Goal: Find specific page/section: Find specific page/section

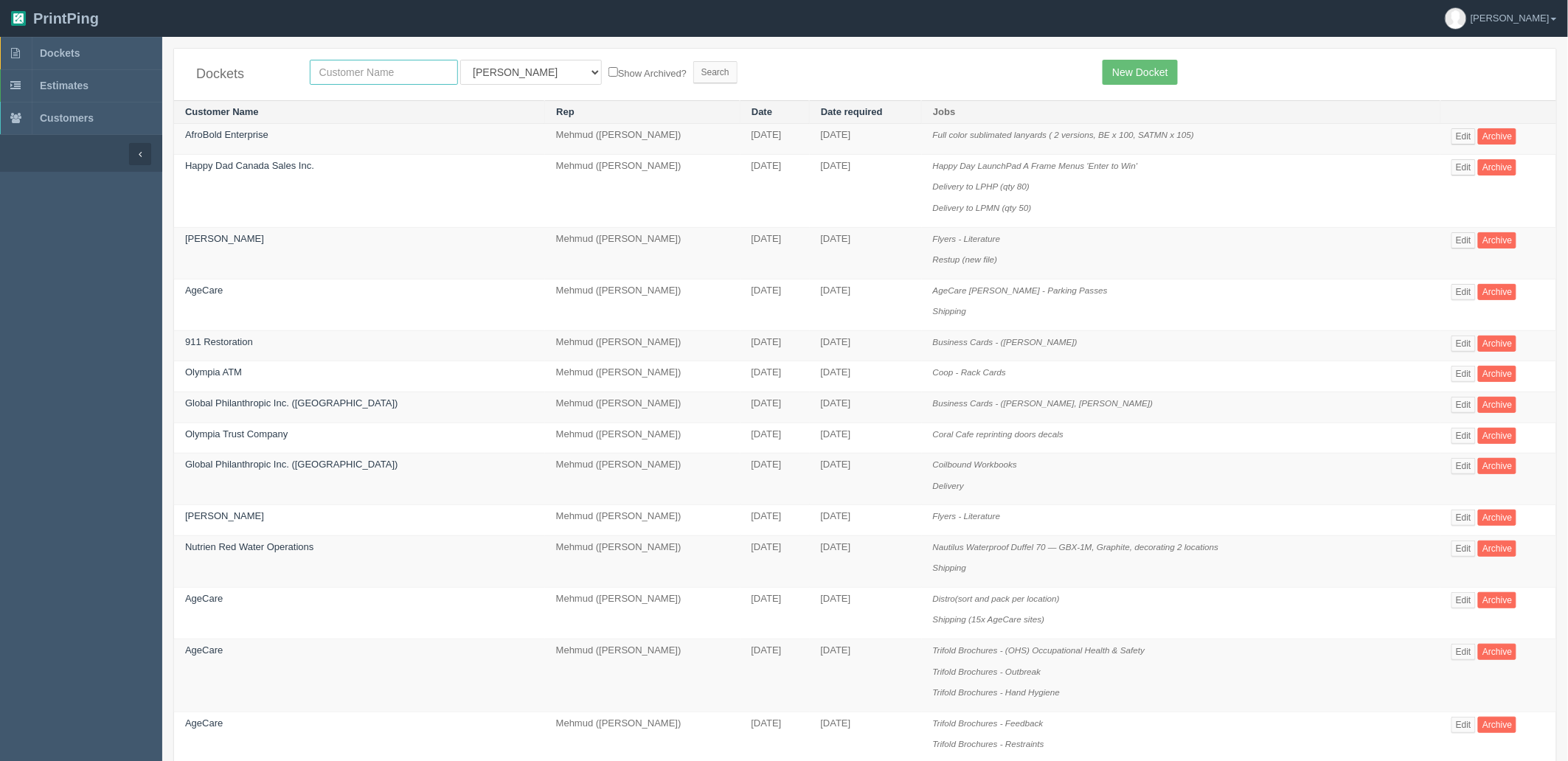
click at [348, 68] on input "text" at bounding box center [383, 72] width 148 height 25
type input "constru"
click at [693, 61] on input "Search" at bounding box center [715, 71] width 44 height 22
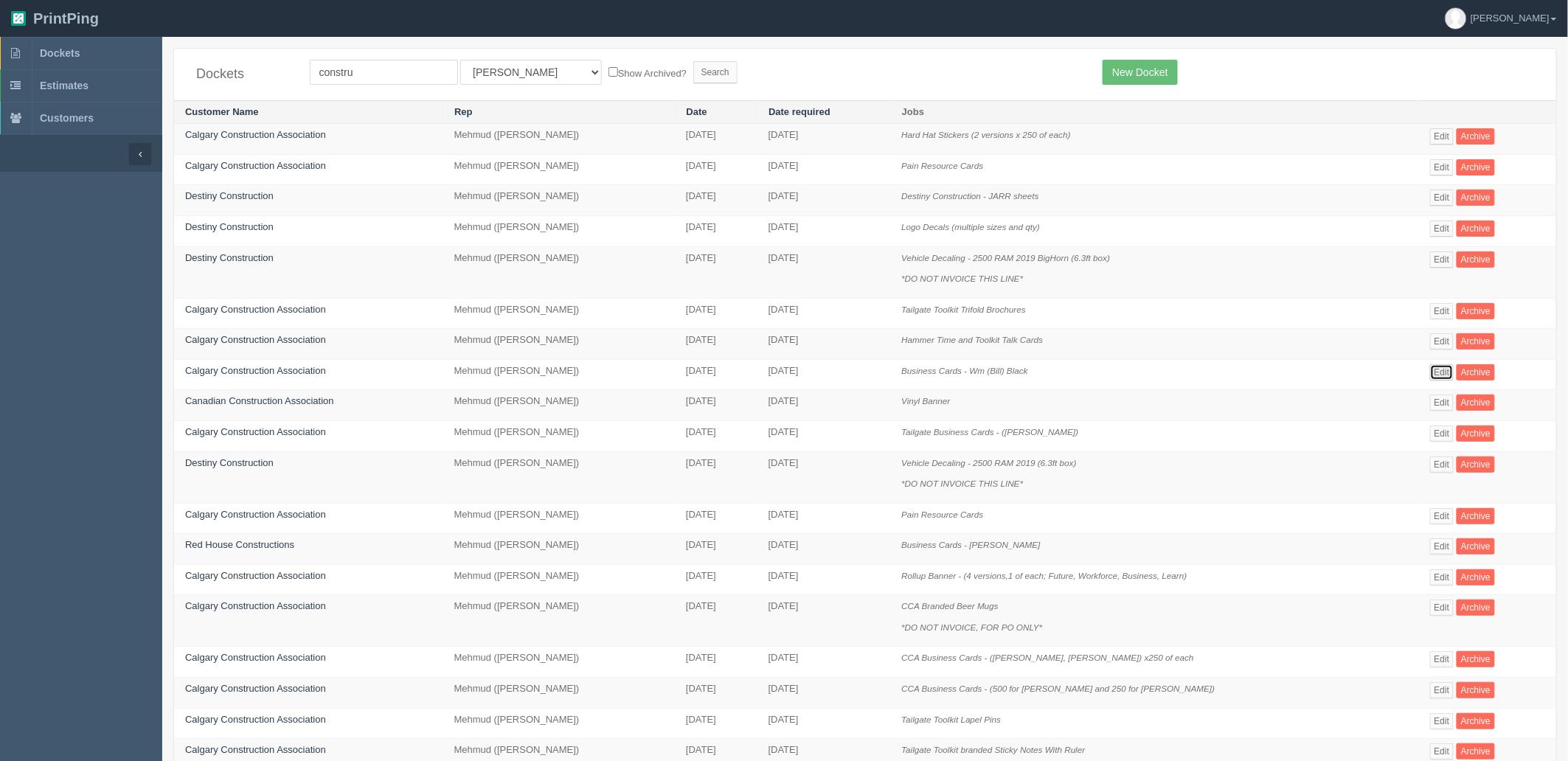
click at [1442, 372] on link "Edit" at bounding box center [1442, 372] width 24 height 16
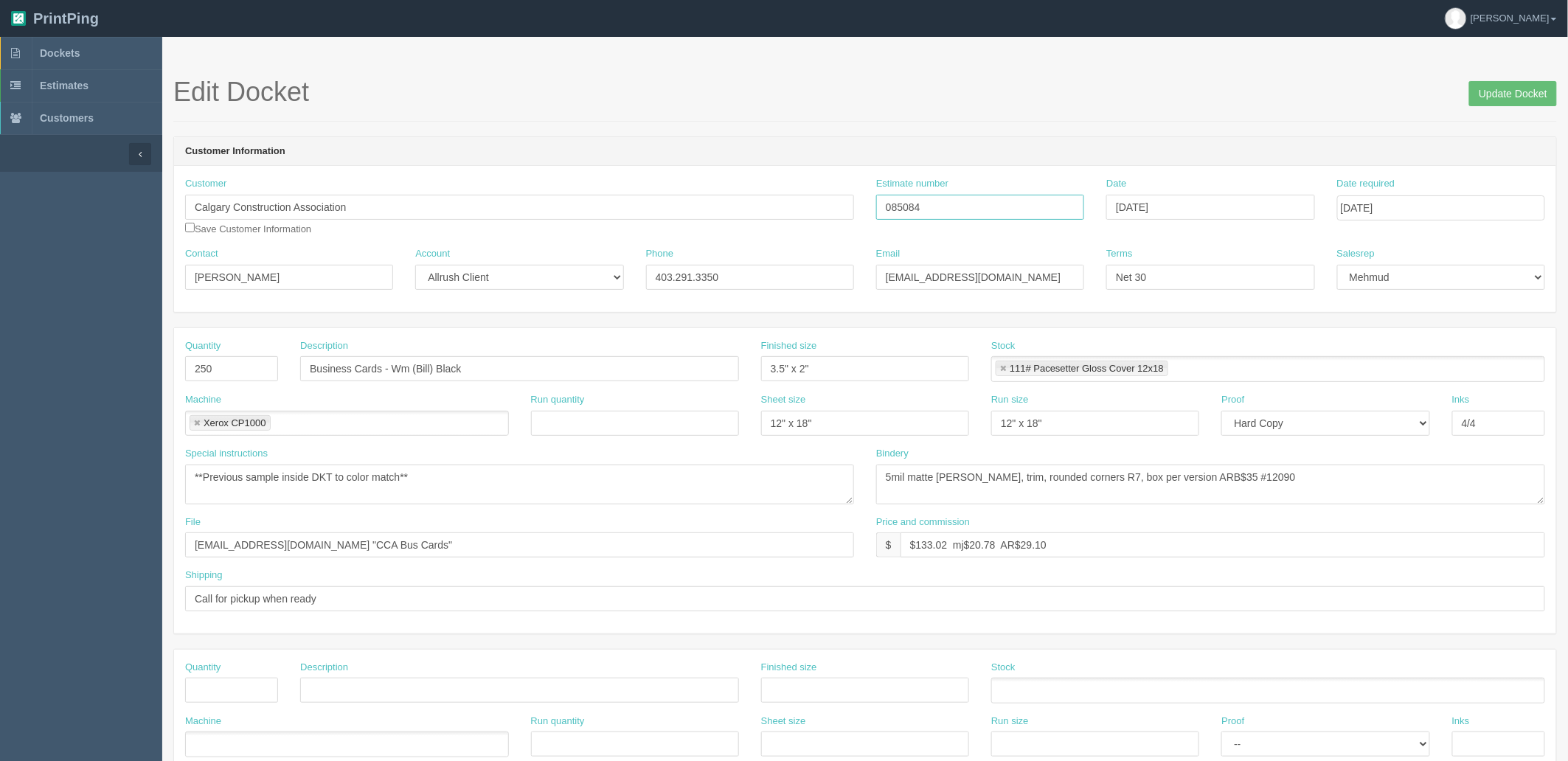
drag, startPoint x: 955, startPoint y: 200, endPoint x: 647, endPoint y: 206, distance: 308.1
click at [647, 206] on div "Customer Calgary Construction Association Save Customer Information Estimate nu…" at bounding box center [864, 212] width 1382 height 70
